Goal: Check status: Check status

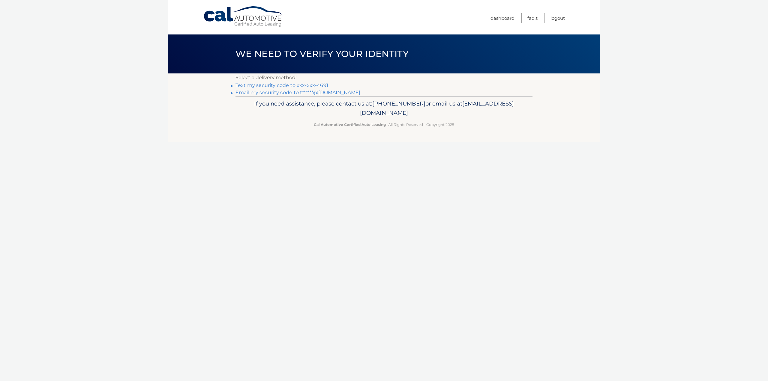
click at [317, 83] on link "Text my security code to xxx-xxx-4691" at bounding box center [282, 86] width 93 height 6
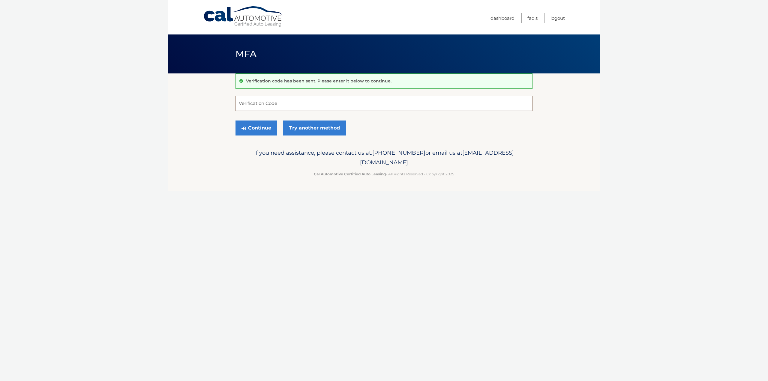
click at [326, 106] on input "Verification Code" at bounding box center [384, 103] width 297 height 15
type input "372320"
click at [236, 121] on button "Continue" at bounding box center [257, 128] width 42 height 15
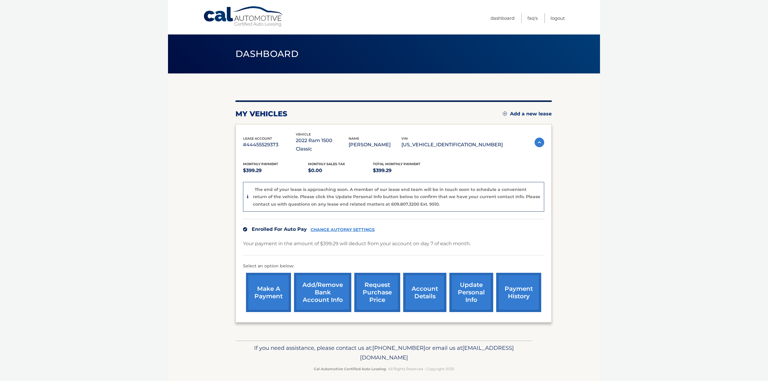
click at [429, 284] on link "account details" at bounding box center [424, 292] width 43 height 39
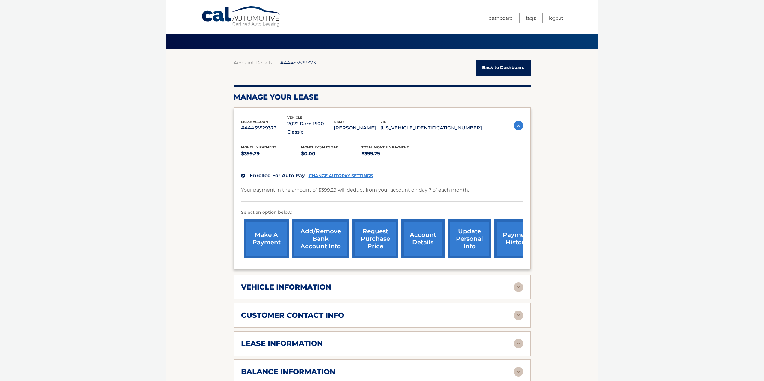
scroll to position [180, 0]
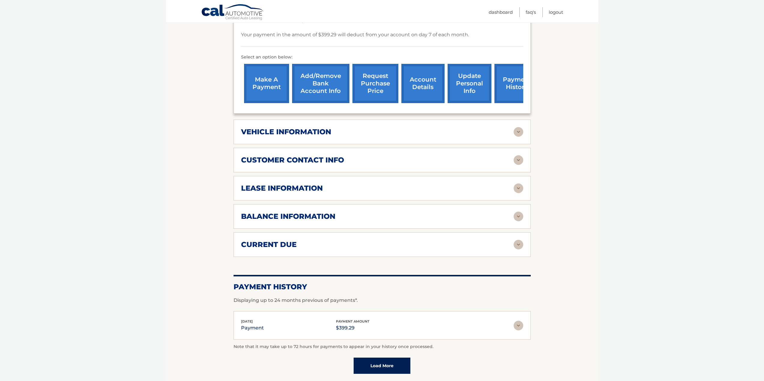
click at [331, 184] on div "lease information" at bounding box center [377, 188] width 272 height 9
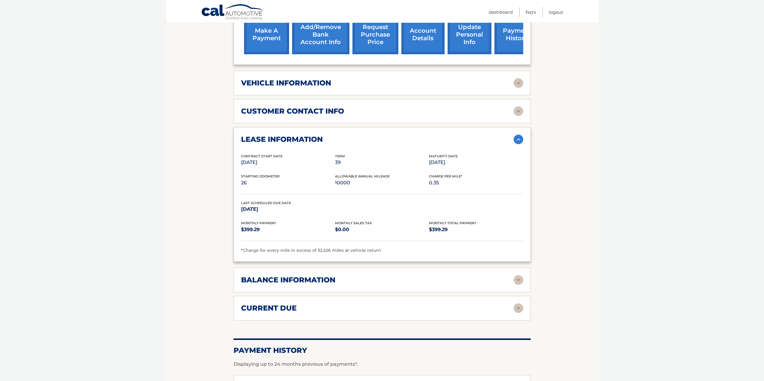
scroll to position [240, 0]
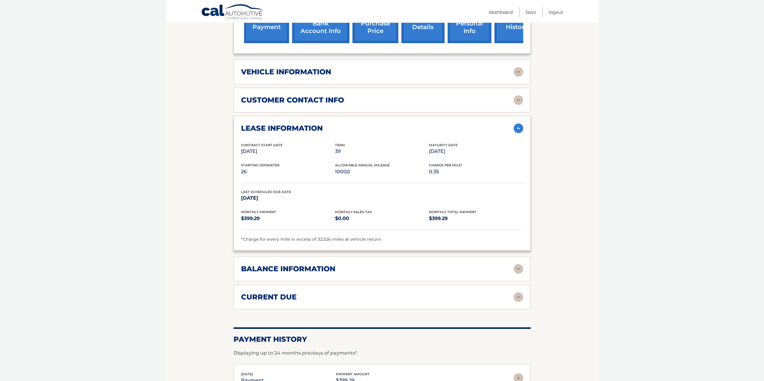
click at [520, 264] on img at bounding box center [518, 269] width 10 height 10
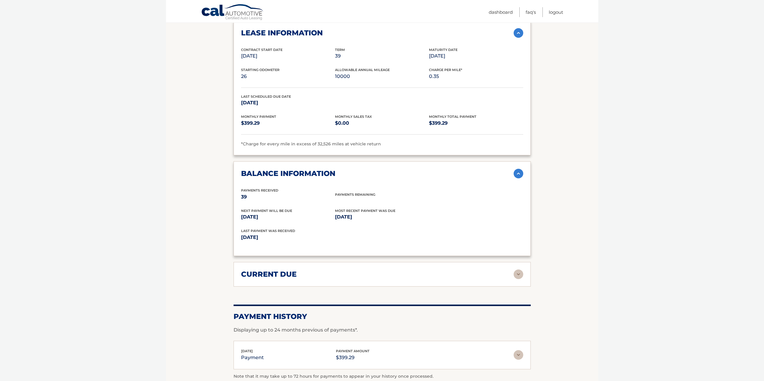
scroll to position [360, 0]
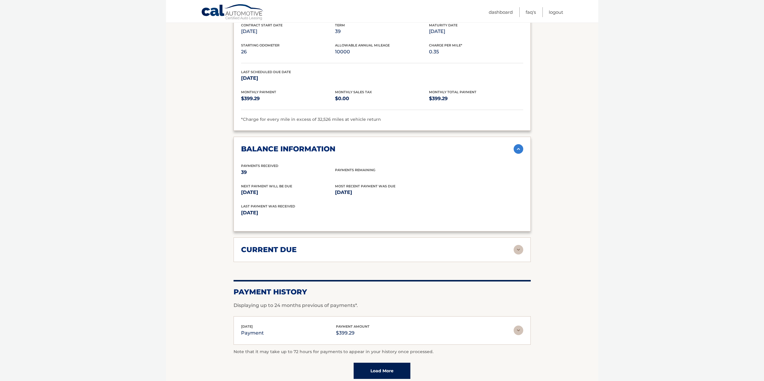
click at [319, 245] on div "current due" at bounding box center [377, 249] width 272 height 9
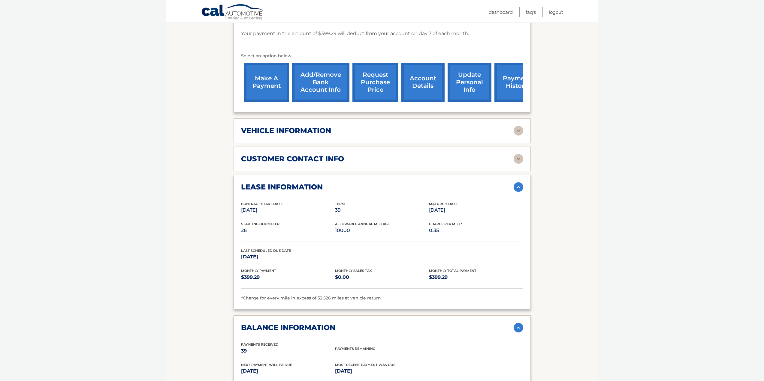
scroll to position [91, 0]
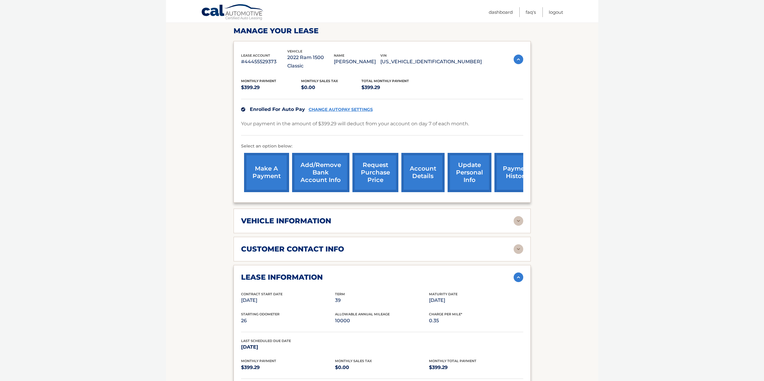
click at [378, 165] on link "request purchase price" at bounding box center [375, 172] width 46 height 39
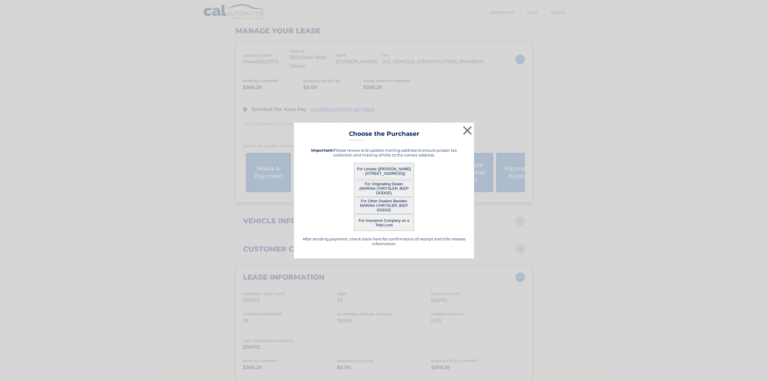
click at [373, 203] on button "For Other Dealers Besides MARINA CHRYSLER JEEP DODGE" at bounding box center [384, 205] width 60 height 17
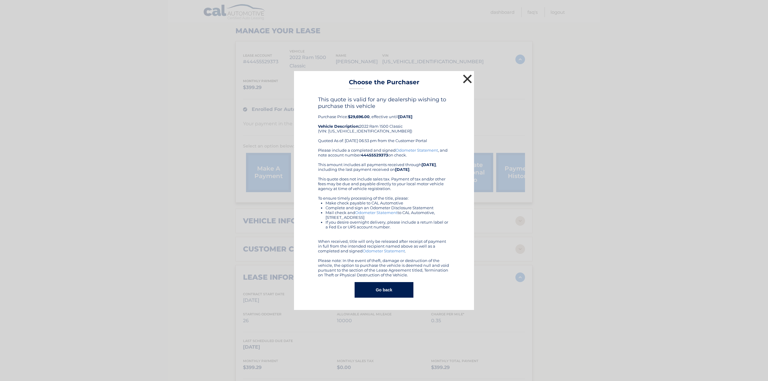
click at [467, 78] on button "×" at bounding box center [467, 79] width 12 height 12
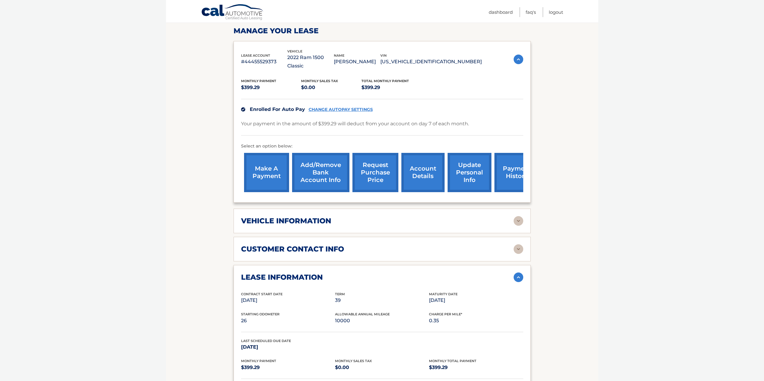
click at [450, 58] on p "[US_VEHICLE_IDENTIFICATION_NUMBER]" at bounding box center [430, 62] width 101 height 8
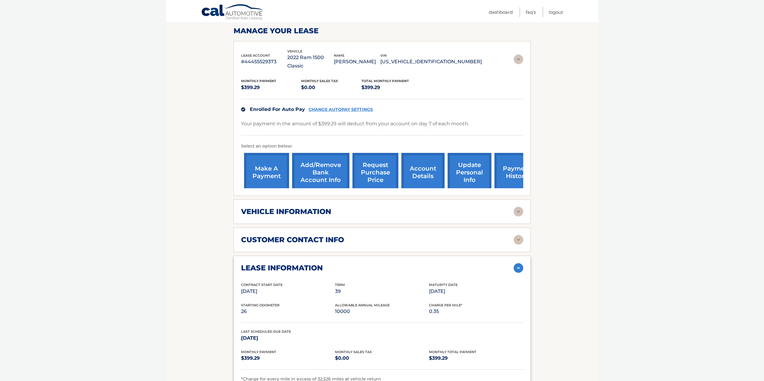
click at [450, 58] on p "[US_VEHICLE_IDENTIFICATION_NUMBER]" at bounding box center [430, 62] width 101 height 8
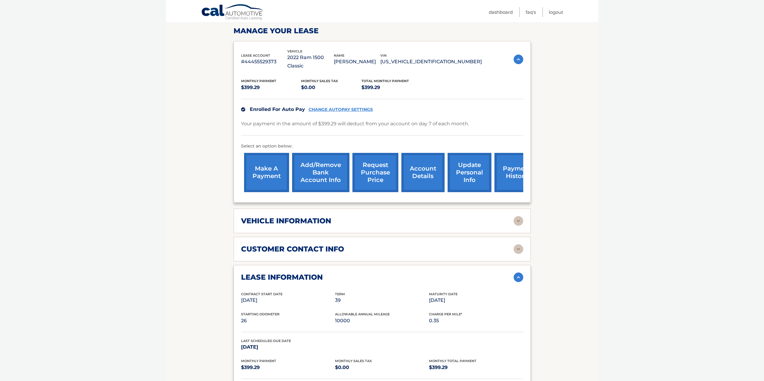
copy p "[US_VEHICLE_IDENTIFICATION_NUMBER]"
